Goal: Task Accomplishment & Management: Use online tool/utility

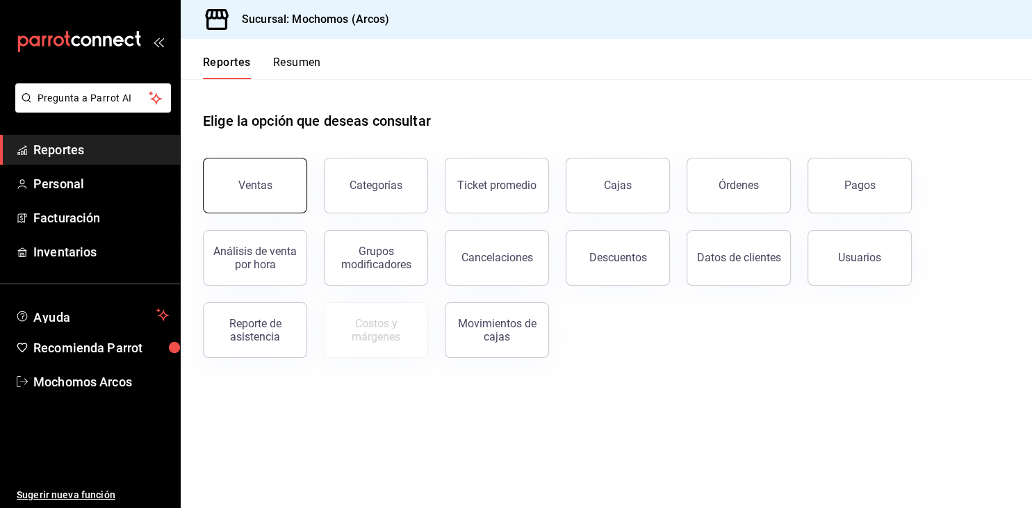
click at [237, 183] on button "Ventas" at bounding box center [255, 186] width 104 height 56
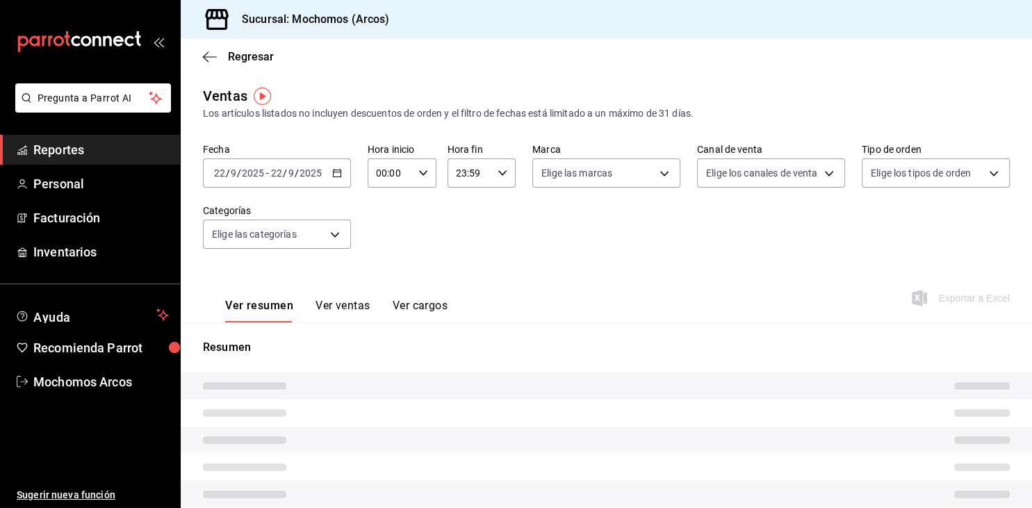
type input "05:00"
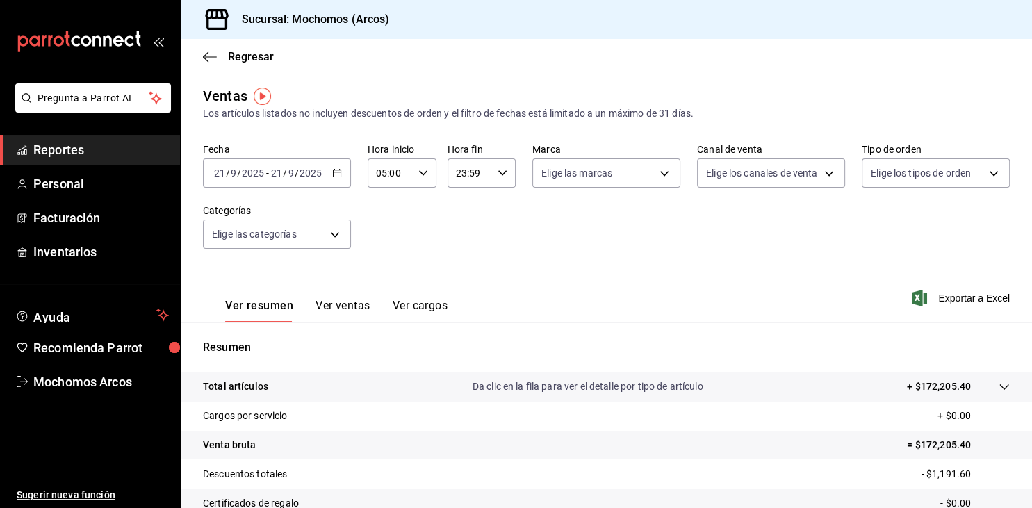
click at [345, 175] on div "[DATE] [DATE] - [DATE] [DATE]" at bounding box center [277, 172] width 148 height 29
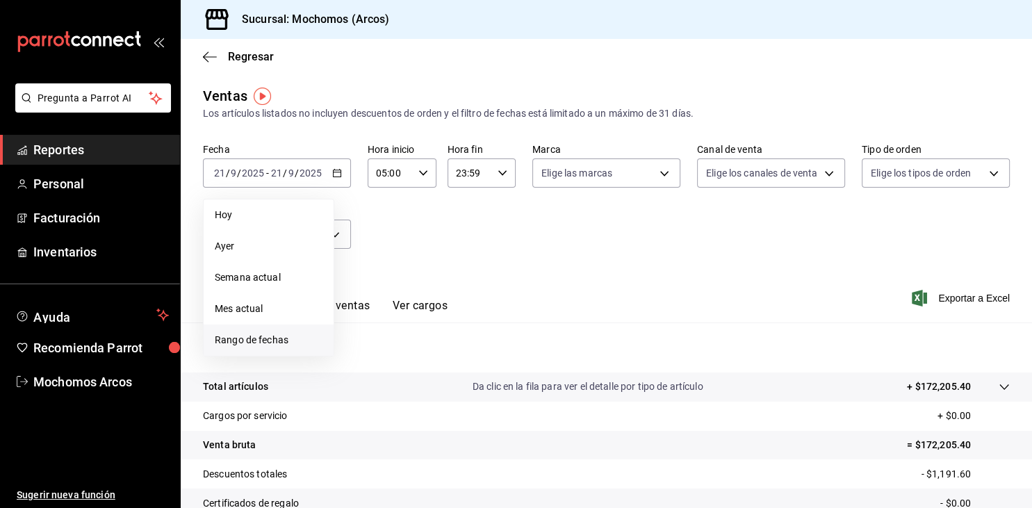
click at [249, 346] on span "Rango de fechas" at bounding box center [269, 340] width 108 height 15
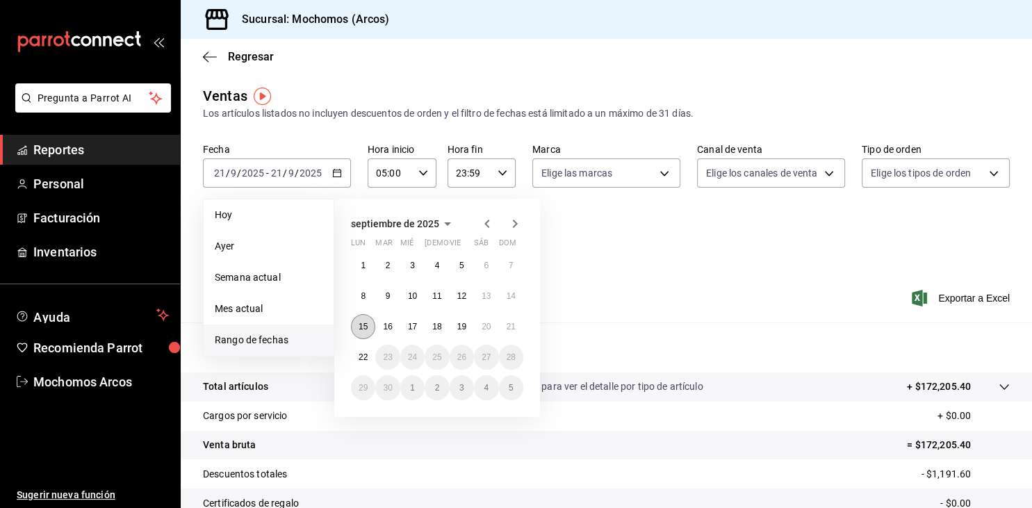
click at [362, 333] on button "15" at bounding box center [363, 326] width 24 height 25
click at [276, 335] on span "Rango de fechas" at bounding box center [269, 340] width 108 height 15
click at [366, 329] on abbr "15" at bounding box center [362, 327] width 9 height 10
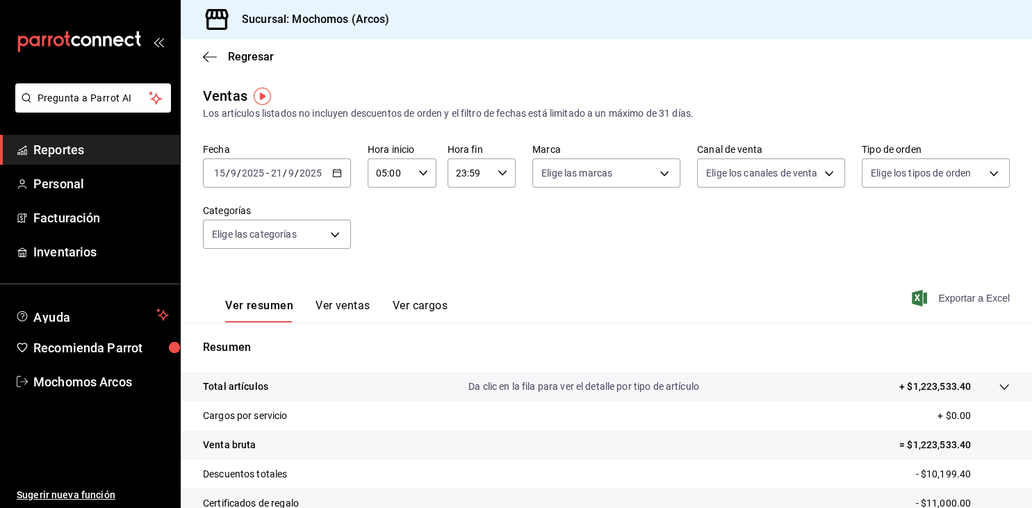
click at [943, 299] on span "Exportar a Excel" at bounding box center [961, 298] width 95 height 17
